Goal: Navigation & Orientation: Find specific page/section

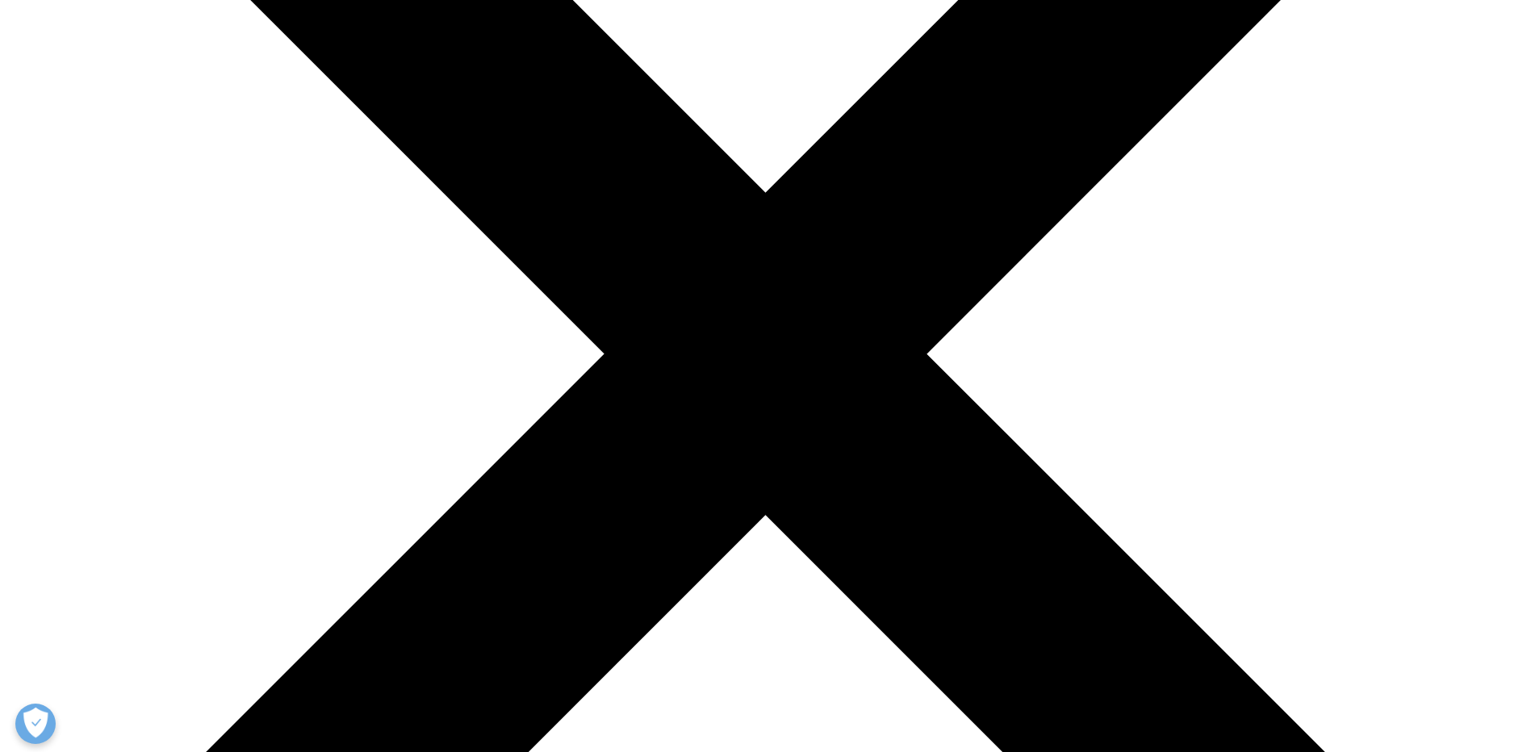
scroll to position [434, 0]
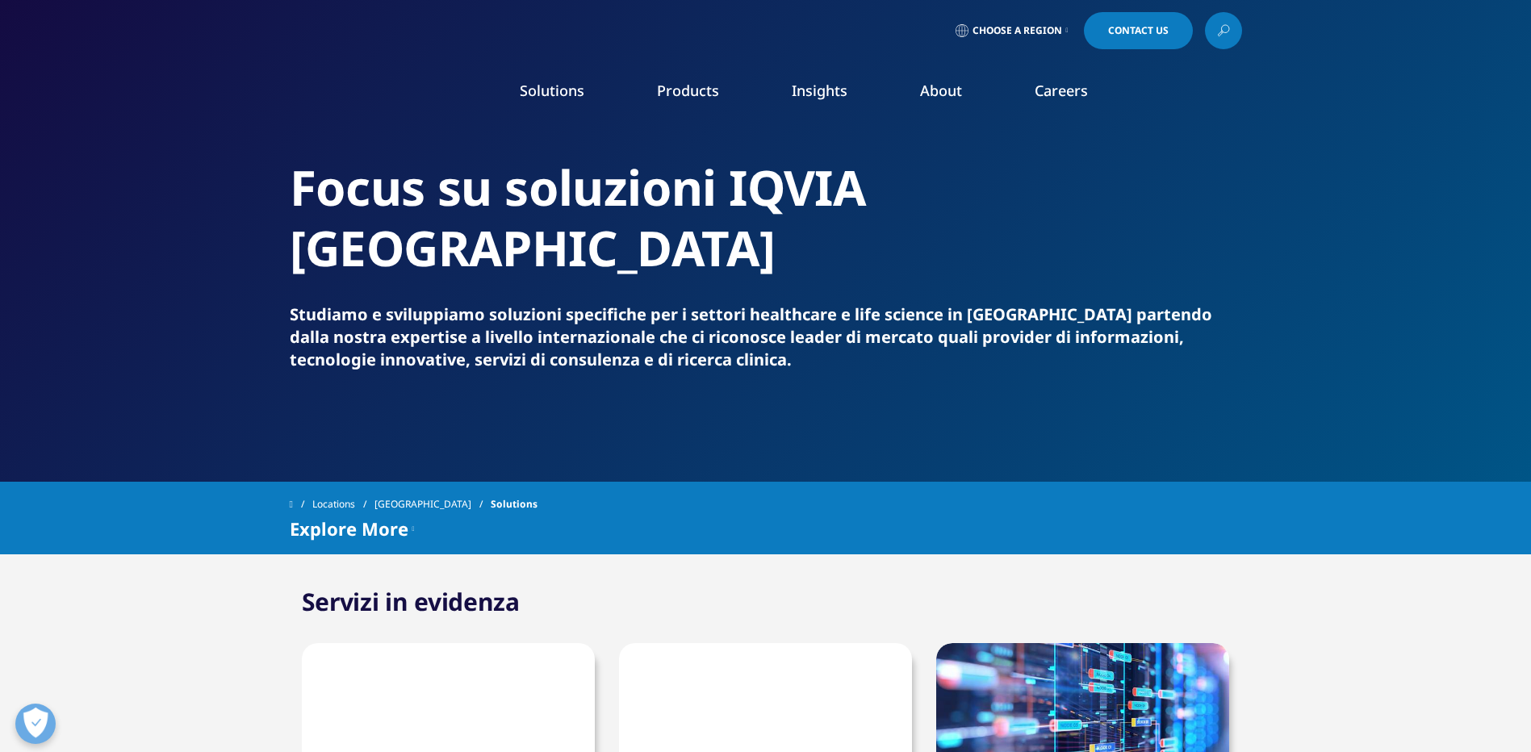
click at [692, 93] on link "Products" at bounding box center [688, 90] width 62 height 19
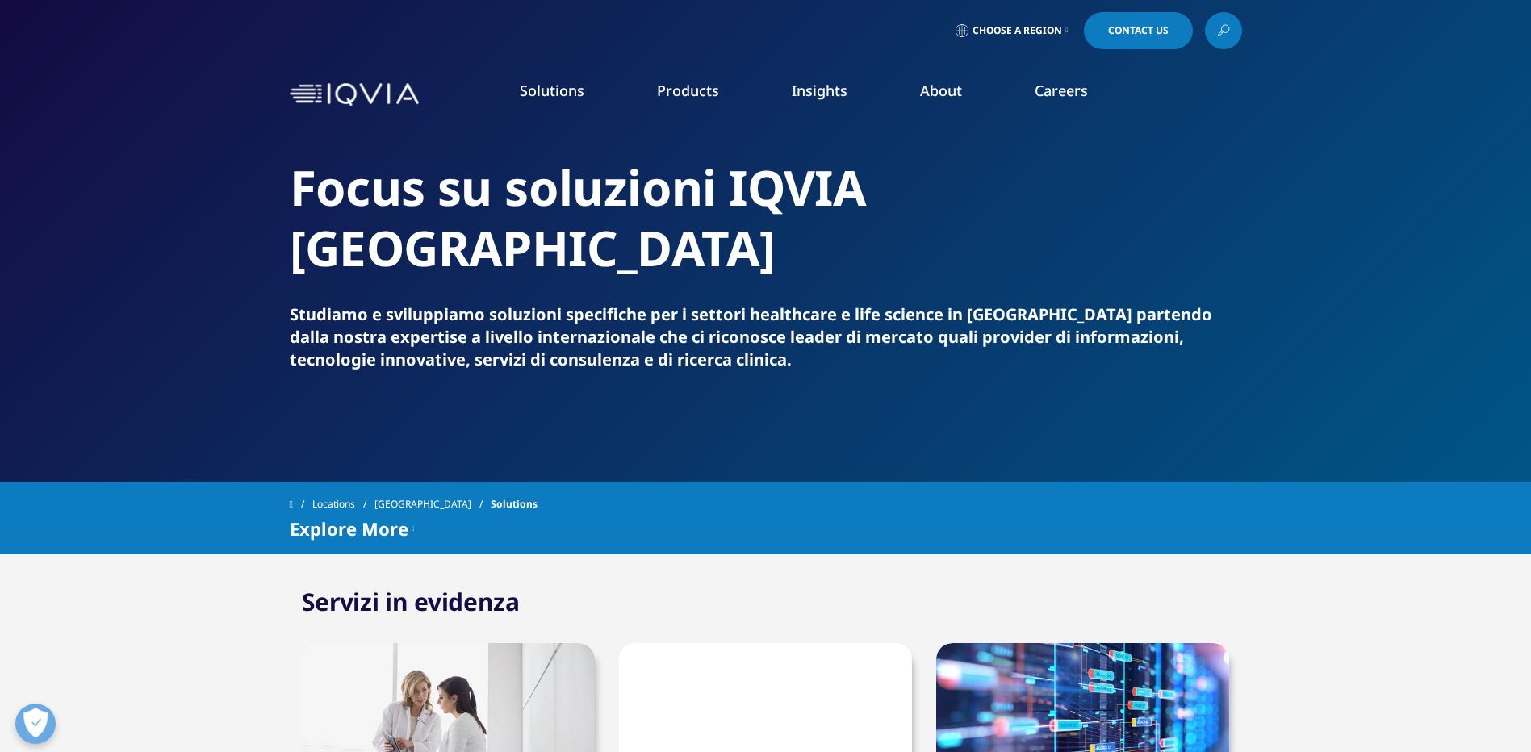
click at [1024, 22] on link "Choose a Region" at bounding box center [1011, 30] width 119 height 37
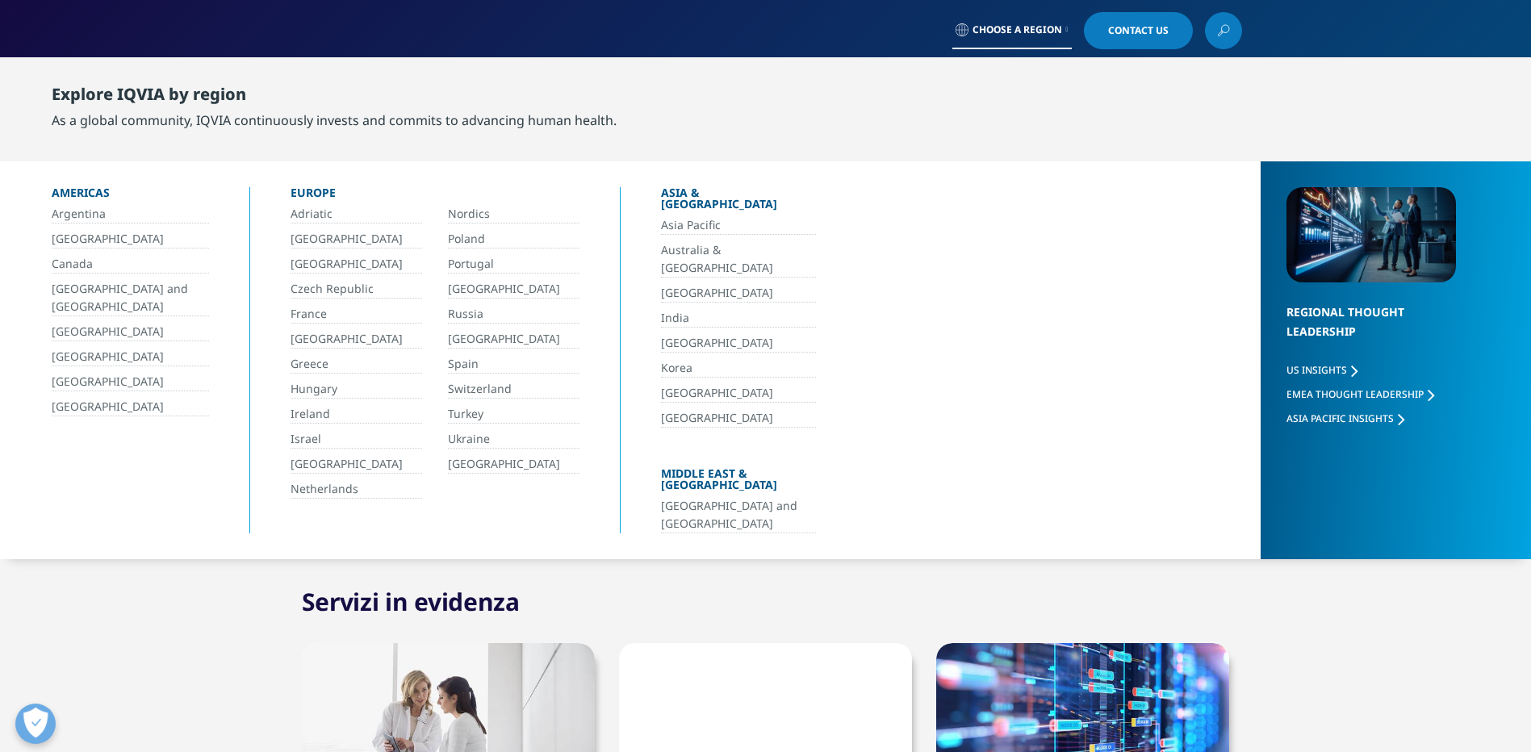
click at [307, 465] on link "[GEOGRAPHIC_DATA]" at bounding box center [357, 464] width 132 height 19
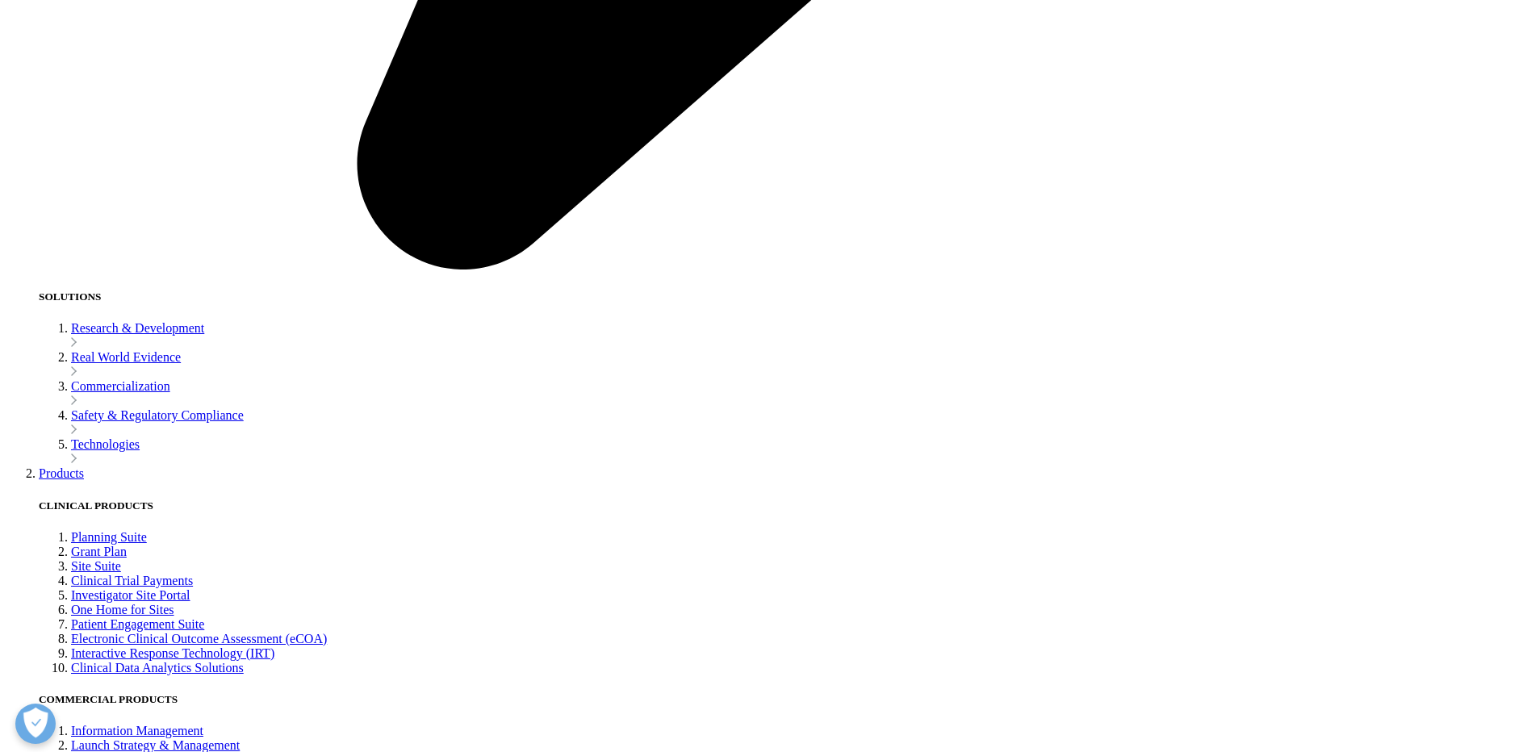
scroll to position [3606, 0]
